Goal: Information Seeking & Learning: Learn about a topic

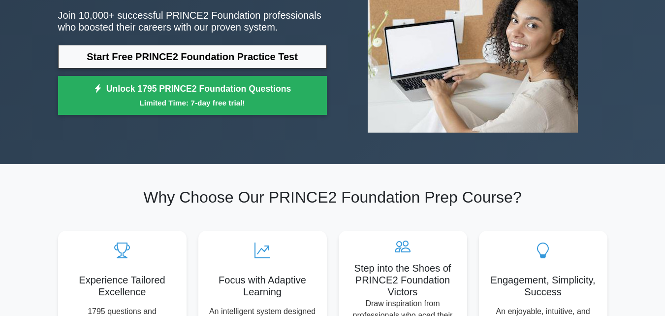
scroll to position [171, 0]
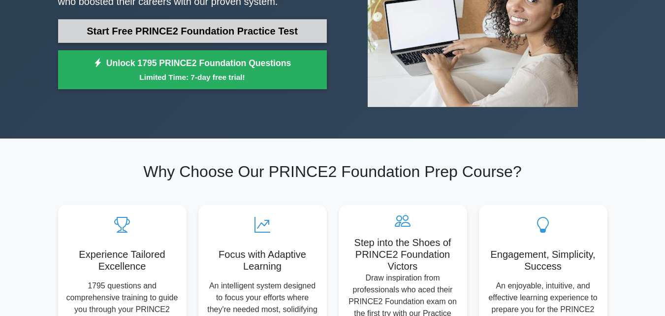
click at [212, 37] on link "Start Free PRINCE2 Foundation Practice Test" at bounding box center [192, 31] width 269 height 24
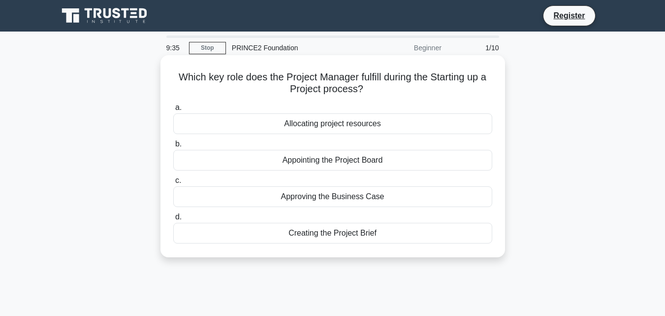
click at [316, 121] on div "Allocating project resources" at bounding box center [332, 123] width 319 height 21
click at [173, 111] on input "a. Allocating project resources" at bounding box center [173, 107] width 0 height 6
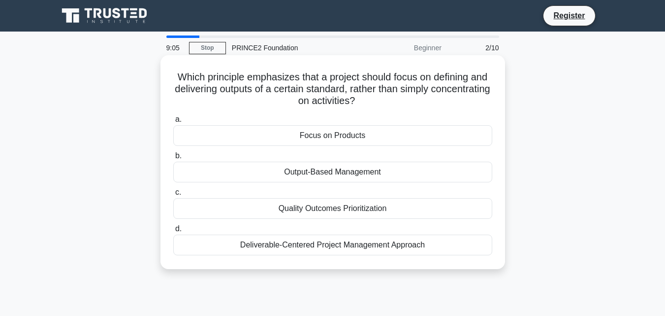
click at [349, 137] on div "Focus on Products" at bounding box center [332, 135] width 319 height 21
click at [173, 123] on input "a. Focus on Products" at bounding box center [173, 119] width 0 height 6
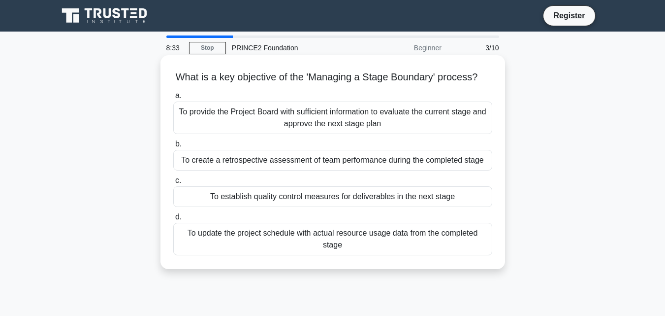
click at [354, 134] on div "To provide the Project Board with sufficient information to evaluate the curren…" at bounding box center [332, 117] width 319 height 32
click at [173, 99] on input "a. To provide the Project Board with sufficient information to evaluate the cur…" at bounding box center [173, 96] width 0 height 6
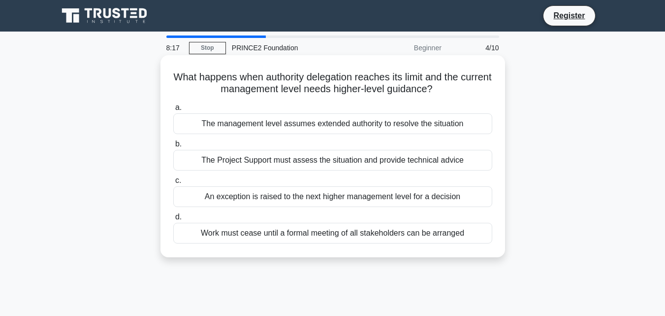
click at [385, 195] on div "An exception is raised to the next higher management level for a decision" at bounding box center [332, 196] width 319 height 21
click at [173, 184] on input "c. An exception is raised to the next higher management level for a decision" at bounding box center [173, 180] width 0 height 6
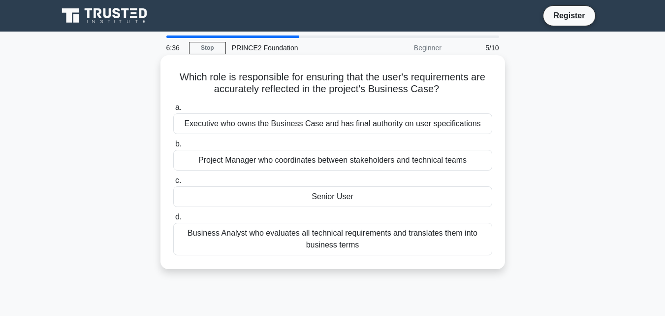
click at [406, 120] on div "Executive who owns the Business Case and has final authority on user specificat…" at bounding box center [332, 123] width 319 height 21
click at [173, 111] on input "a. Executive who owns the Business Case and has final authority on user specifi…" at bounding box center [173, 107] width 0 height 6
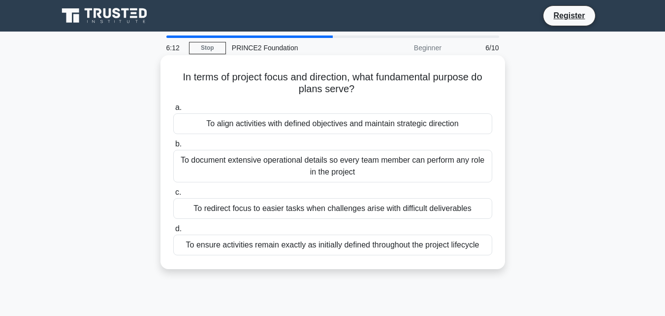
click at [366, 170] on div "To document extensive operational details so every team member can perform any …" at bounding box center [332, 166] width 319 height 32
click at [173, 147] on input "b. To document extensive operational details so every team member can perform a…" at bounding box center [173, 144] width 0 height 6
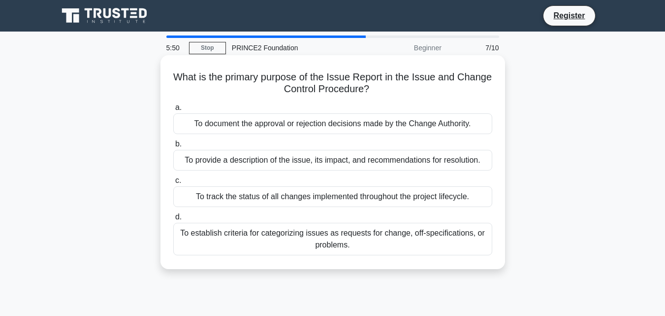
click at [353, 159] on div "To provide a description of the issue, its impact, and recommendations for reso…" at bounding box center [332, 160] width 319 height 21
click at [173, 147] on input "b. To provide a description of the issue, its impact, and recommendations for r…" at bounding box center [173, 144] width 0 height 6
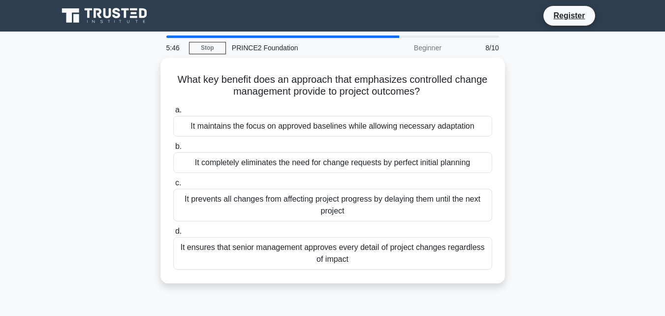
click at [353, 159] on div "It completely eliminates the need for change requests by perfect initial planni…" at bounding box center [332, 162] width 319 height 21
click at [173, 150] on input "b. It completely eliminates the need for change requests by perfect initial pla…" at bounding box center [173, 146] width 0 height 6
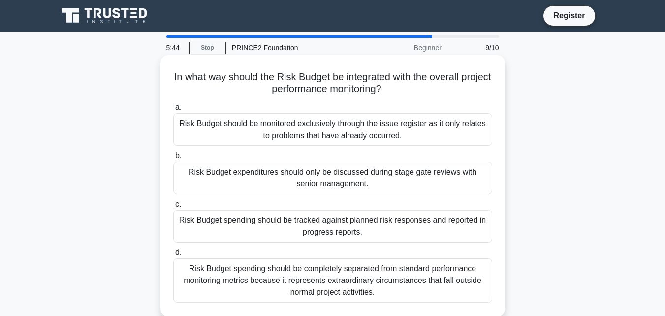
click at [358, 145] on div "Risk Budget should be monitored exclusively through the issue register as it on…" at bounding box center [332, 129] width 319 height 32
click at [173, 111] on input "a. Risk Budget should be monitored exclusively through the issue register as it…" at bounding box center [173, 107] width 0 height 6
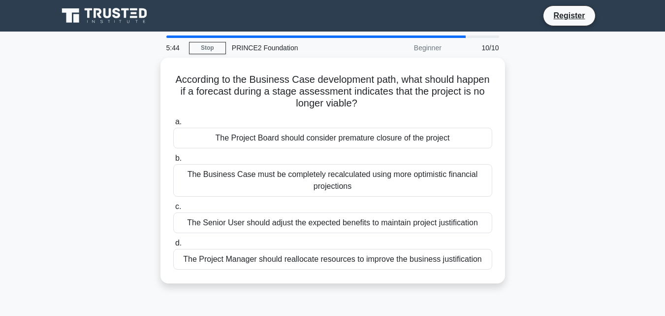
click at [358, 145] on div "The Project Board should consider premature closure of the project" at bounding box center [332, 138] width 319 height 21
click at [173, 125] on input "a. The Project Board should consider premature closure of the project" at bounding box center [173, 122] width 0 height 6
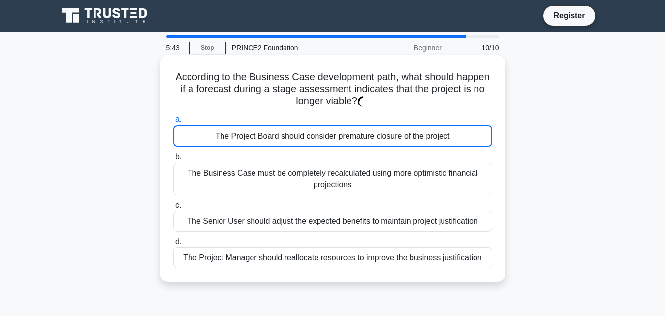
click at [358, 145] on div "The Project Board should consider premature closure of the project" at bounding box center [332, 136] width 319 height 22
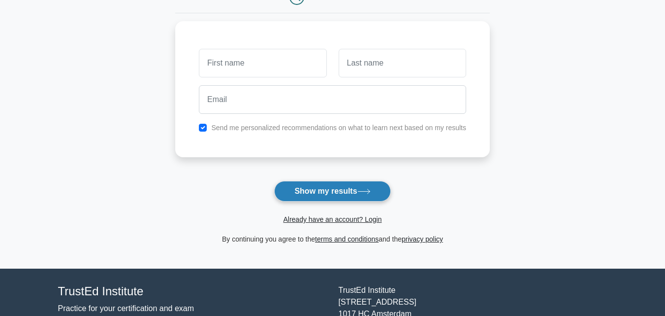
scroll to position [121, 0]
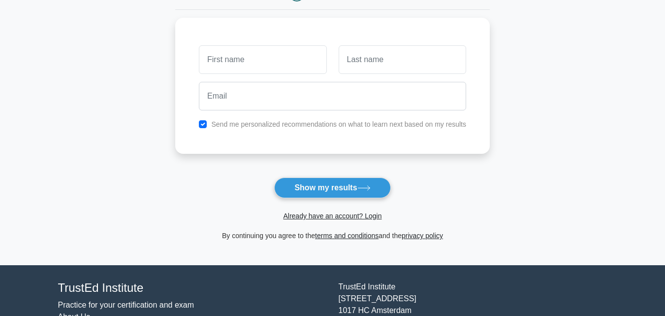
click at [369, 200] on div "Already have an account? Login" at bounding box center [332, 210] width 315 height 24
click at [371, 196] on form "Wait, there is more! Continue to see your result The test is finished and the" at bounding box center [332, 87] width 315 height 307
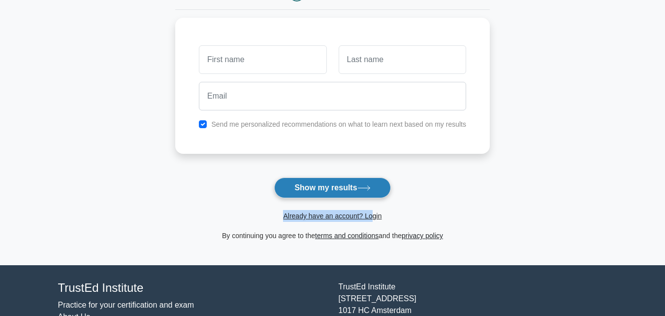
click at [371, 196] on button "Show my results" at bounding box center [332, 187] width 116 height 21
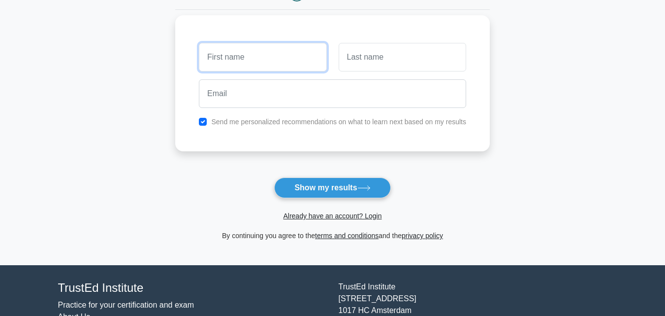
click at [285, 53] on input "text" at bounding box center [263, 57] width 128 height 29
type input "Uzair"
click at [338, 72] on div at bounding box center [402, 57] width 139 height 36
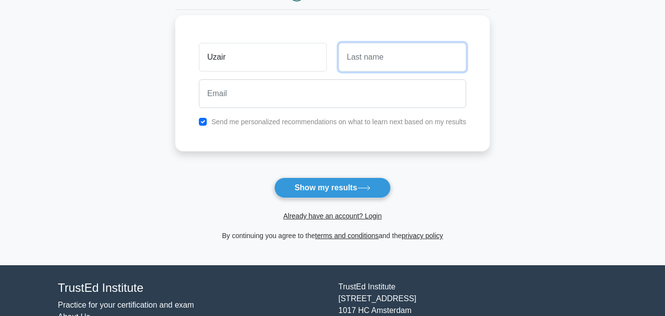
click at [359, 63] on input "text" at bounding box center [403, 57] width 128 height 29
type input "Sohail"
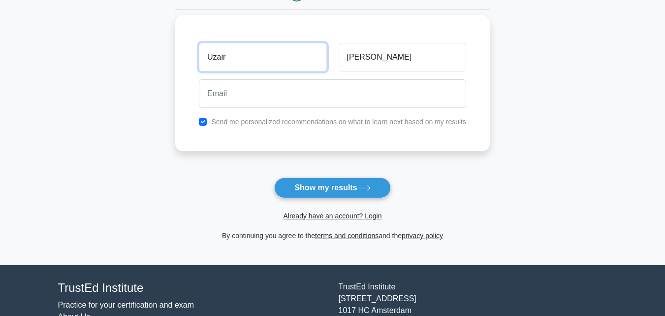
click at [280, 60] on input "Uzair" at bounding box center [263, 57] width 128 height 29
type input "U"
type input "behram"
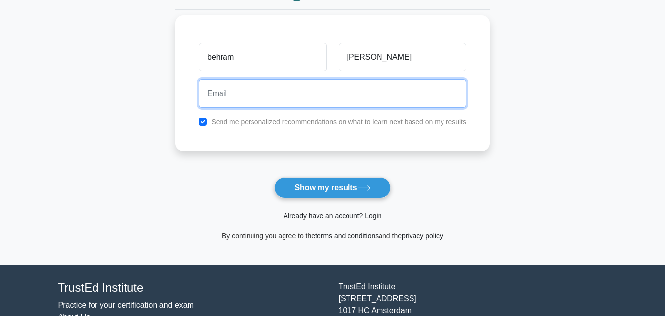
click at [264, 94] on input "email" at bounding box center [332, 93] width 267 height 29
type input "behramk895@gmail.com"
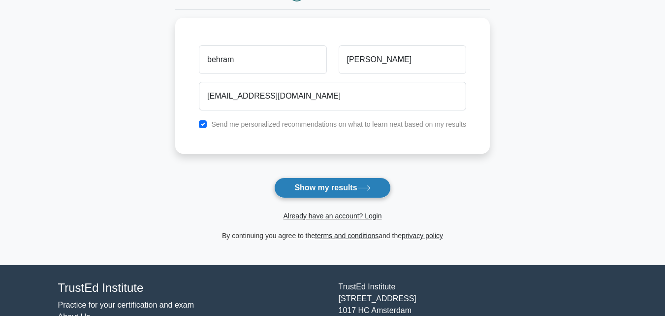
click at [328, 195] on button "Show my results" at bounding box center [332, 187] width 116 height 21
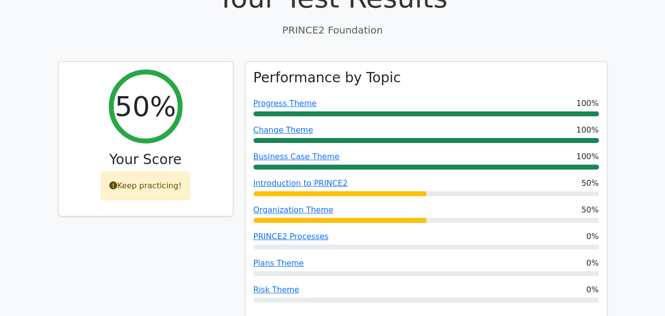
scroll to position [353, 0]
